Goal: Information Seeking & Learning: Find specific page/section

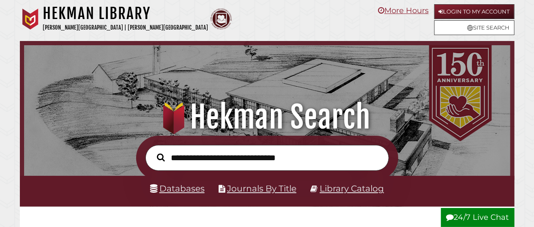
scroll to position [161, 482]
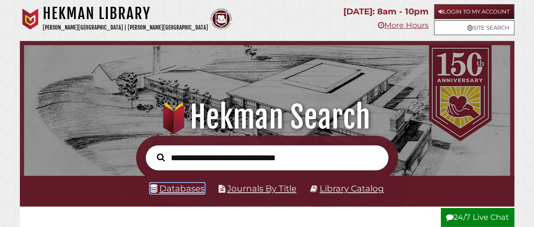
click at [191, 193] on link "Databases" at bounding box center [177, 188] width 55 height 11
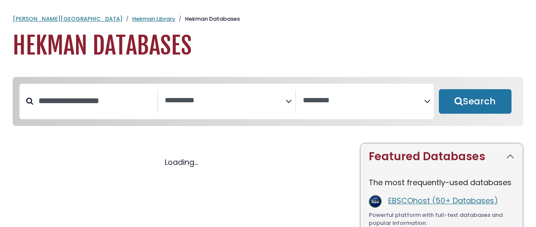
select select "Database Subject Filter"
select select "Database Vendors Filter"
select select "Database Subject Filter"
select select "Database Vendors Filter"
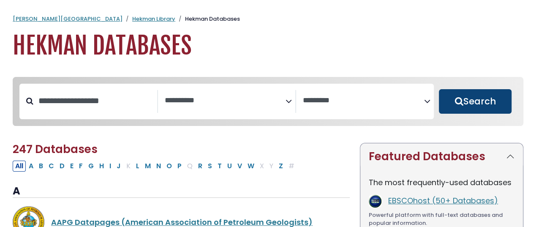
click at [480, 101] on button "Search" at bounding box center [475, 101] width 73 height 25
select select "Database Subject Filter"
select select "Database Vendors Filter"
click at [460, 102] on button "Search" at bounding box center [475, 101] width 73 height 25
select select "Database Subject Filter"
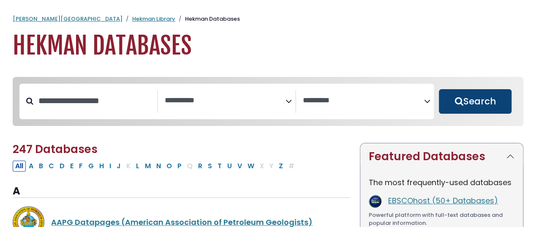
select select "Database Vendors Filter"
click at [463, 97] on button "Search" at bounding box center [475, 101] width 73 height 25
select select "Database Subject Filter"
select select "Database Vendors Filter"
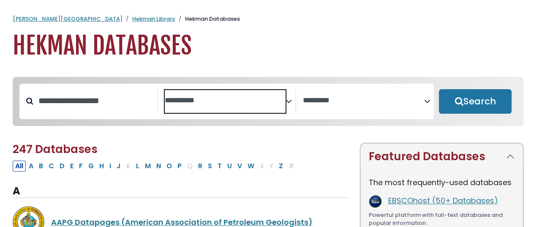
click at [274, 105] on span "Search filters" at bounding box center [225, 101] width 121 height 23
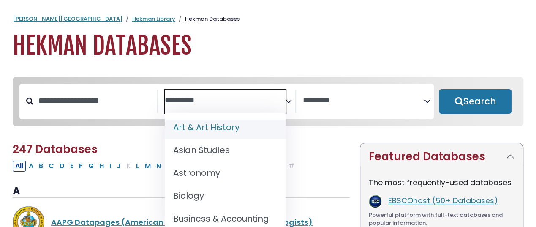
scroll to position [52, 0]
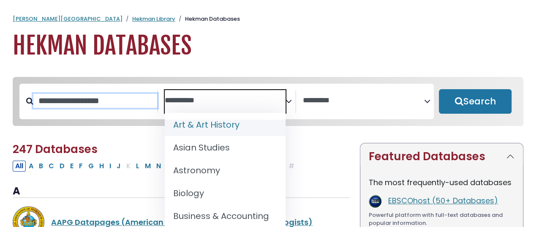
click at [122, 105] on input "Search database by title or keyword" at bounding box center [95, 101] width 124 height 14
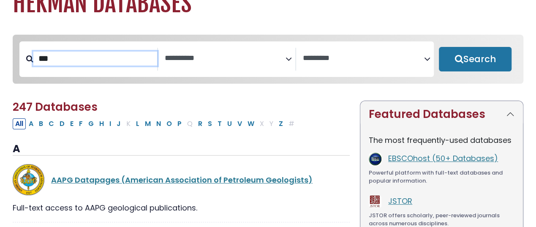
scroll to position [44, 0]
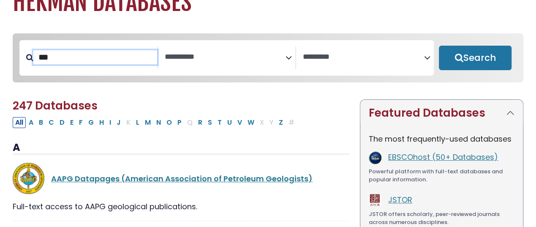
type input "***"
click at [439, 46] on button "Search" at bounding box center [475, 58] width 73 height 25
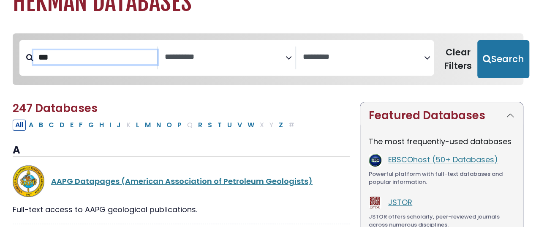
select select "Database Subject Filter"
select select "Database Vendors Filter"
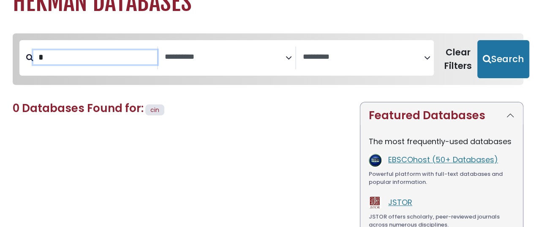
type input "*"
click at [478, 40] on button "Search" at bounding box center [504, 59] width 52 height 38
select select "Database Subject Filter"
select select "Database Vendors Filter"
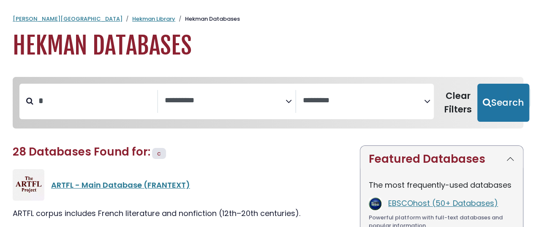
click at [224, 107] on span "Search filters" at bounding box center [225, 101] width 121 height 23
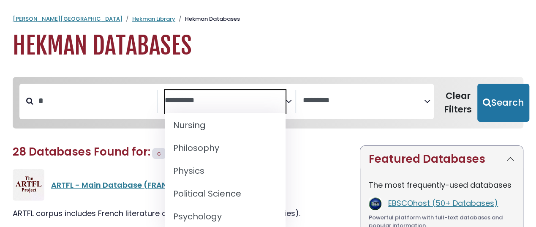
scroll to position [717, 0]
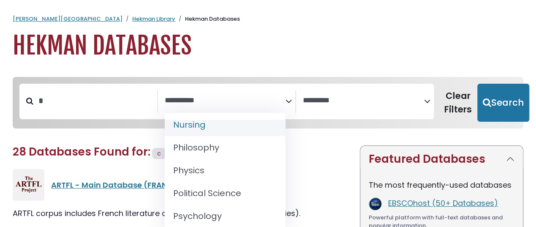
select select "*****"
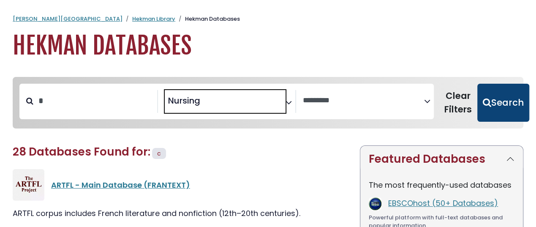
click at [518, 97] on button "Search" at bounding box center [504, 103] width 52 height 38
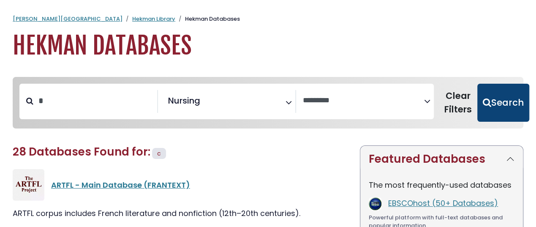
select select "Database Vendors Filter"
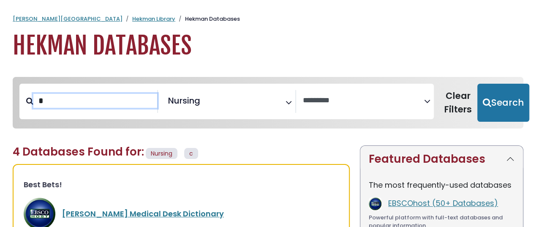
click at [111, 107] on input "*" at bounding box center [95, 101] width 124 height 14
click at [478, 84] on button "Search" at bounding box center [504, 103] width 52 height 38
select select "Database Vendors Filter"
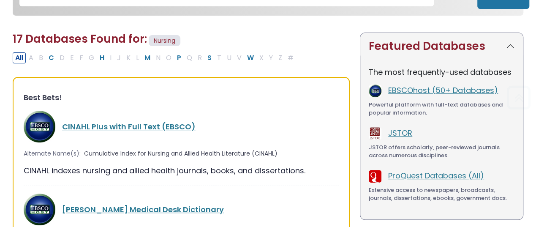
scroll to position [116, 0]
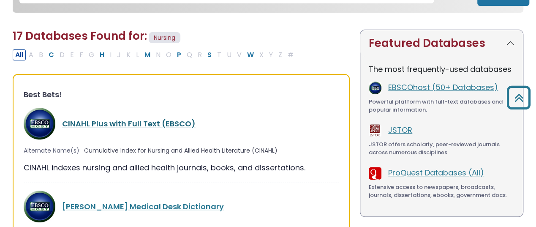
click at [159, 122] on link "CINAHL Plus with Full Text (EBSCO)" at bounding box center [129, 123] width 134 height 11
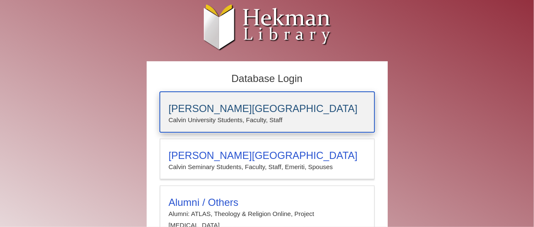
click at [315, 113] on h3 "[PERSON_NAME][GEOGRAPHIC_DATA]" at bounding box center [267, 109] width 197 height 12
